Goal: Book appointment/travel/reservation

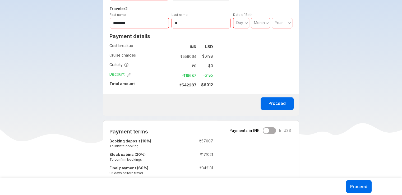
scroll to position [238, 0]
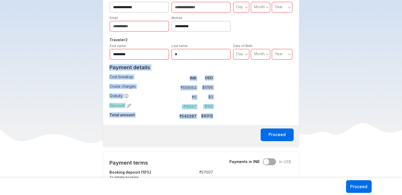
drag, startPoint x: 106, startPoint y: 64, endPoint x: 235, endPoint y: 114, distance: 138.3
click at [235, 116] on div "**********" at bounding box center [201, 55] width 196 height 184
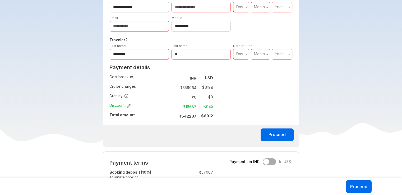
click at [256, 79] on div "**********" at bounding box center [201, 55] width 196 height 184
